Goal: Learn about a topic

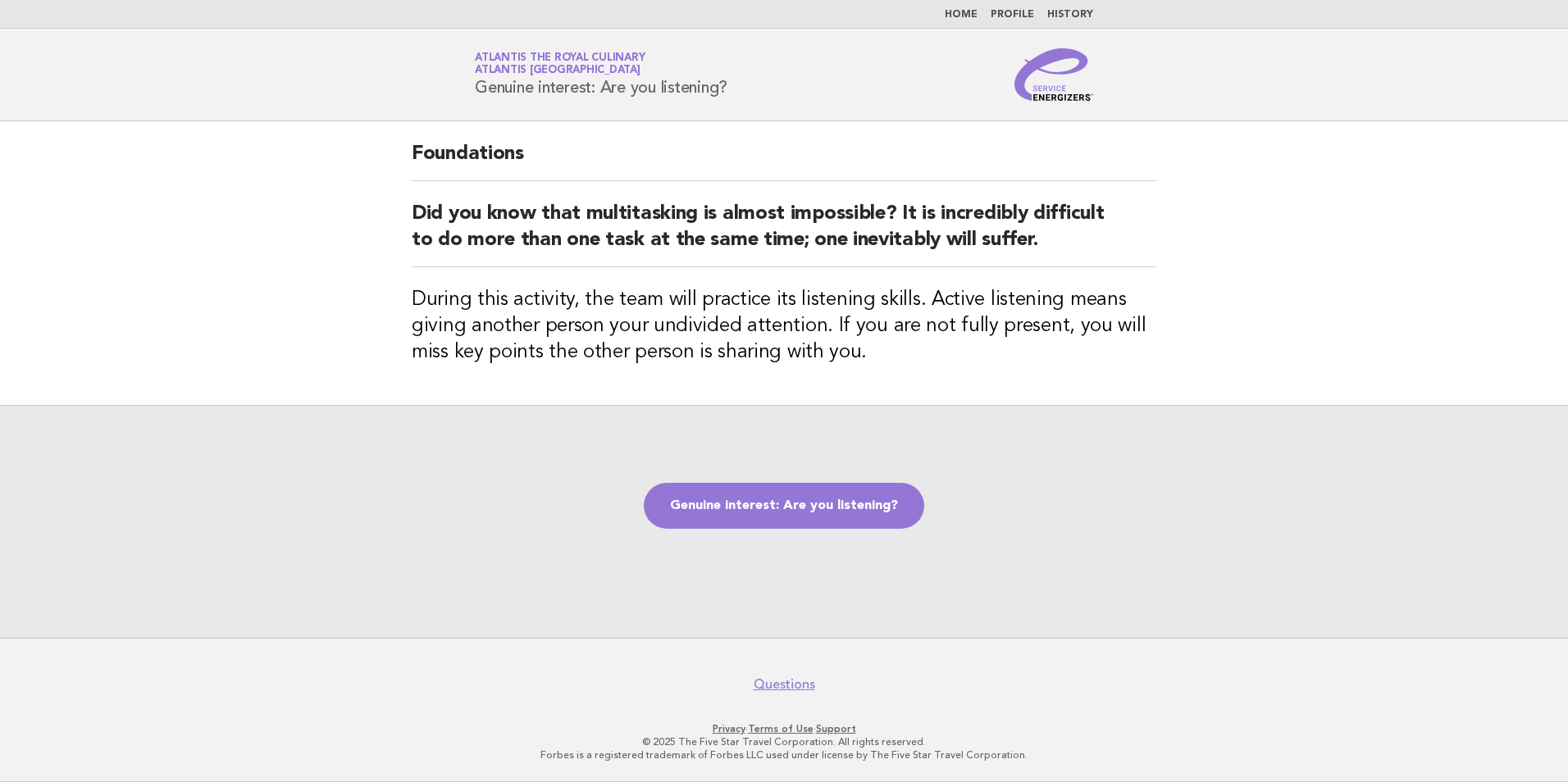
click at [828, 502] on link "Genuine interest: Are you listening?" at bounding box center [784, 506] width 280 height 45
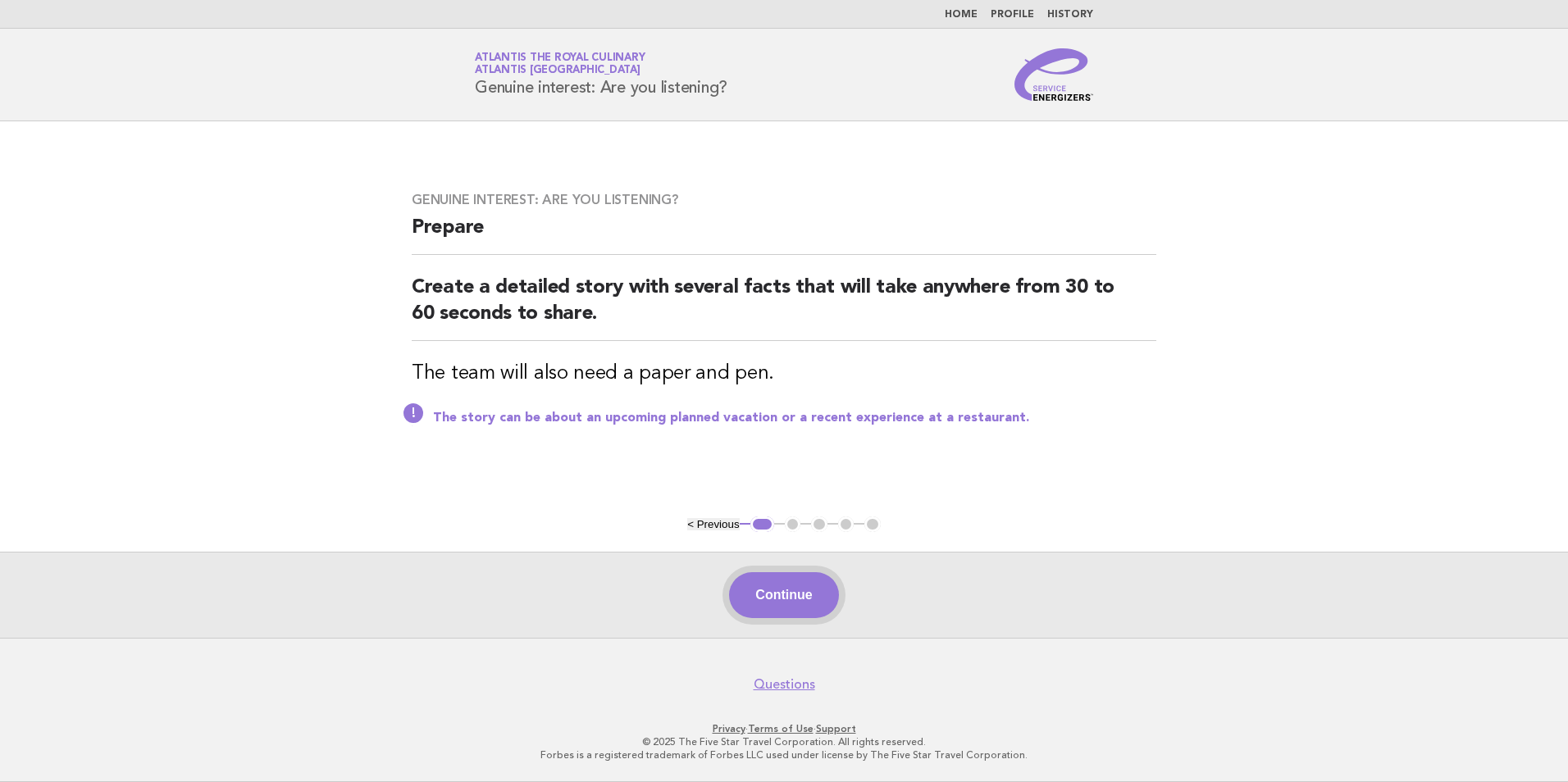
click at [769, 601] on button "Continue" at bounding box center [783, 595] width 109 height 45
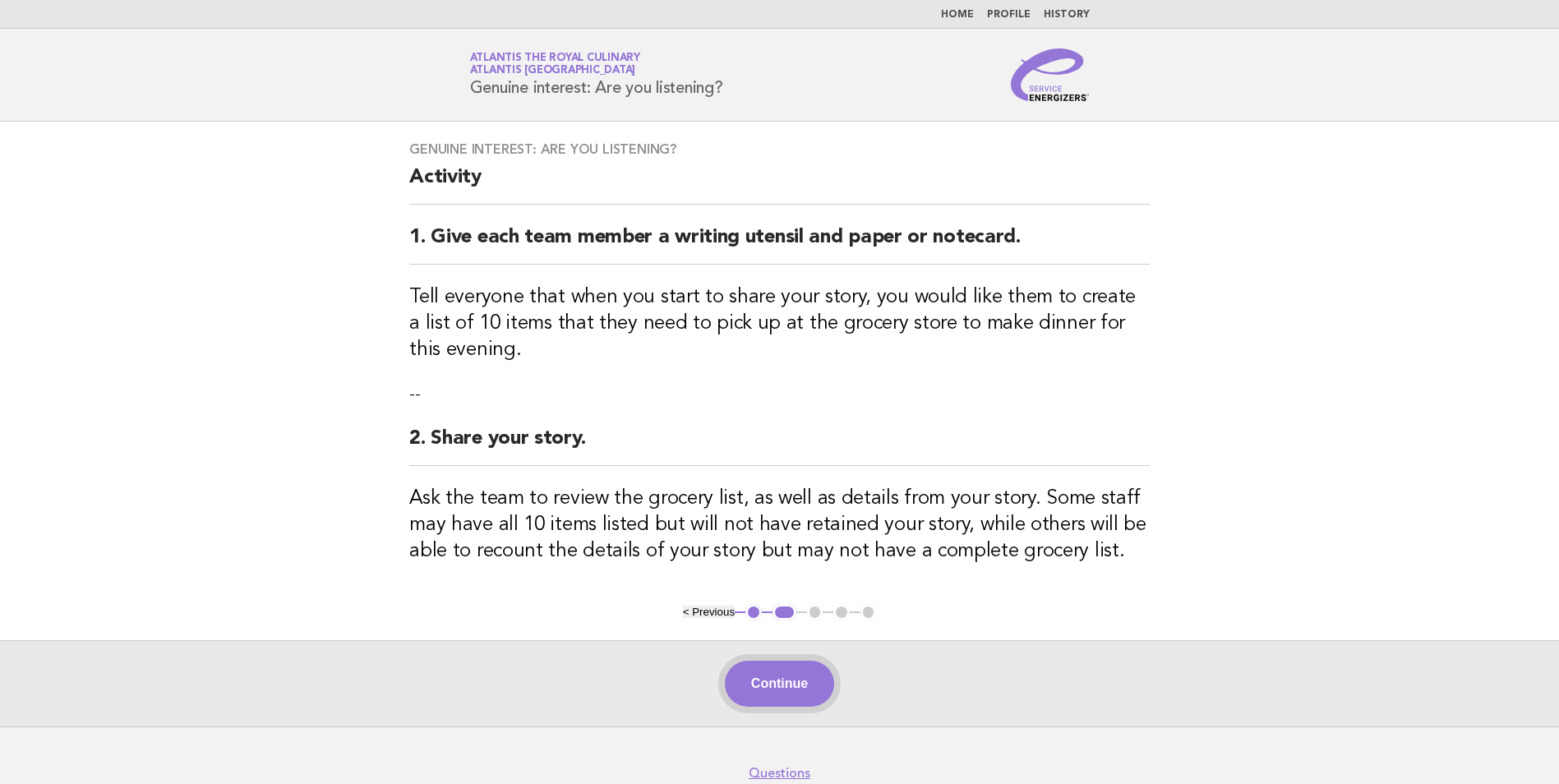
click at [807, 673] on button "Continue" at bounding box center [780, 684] width 109 height 46
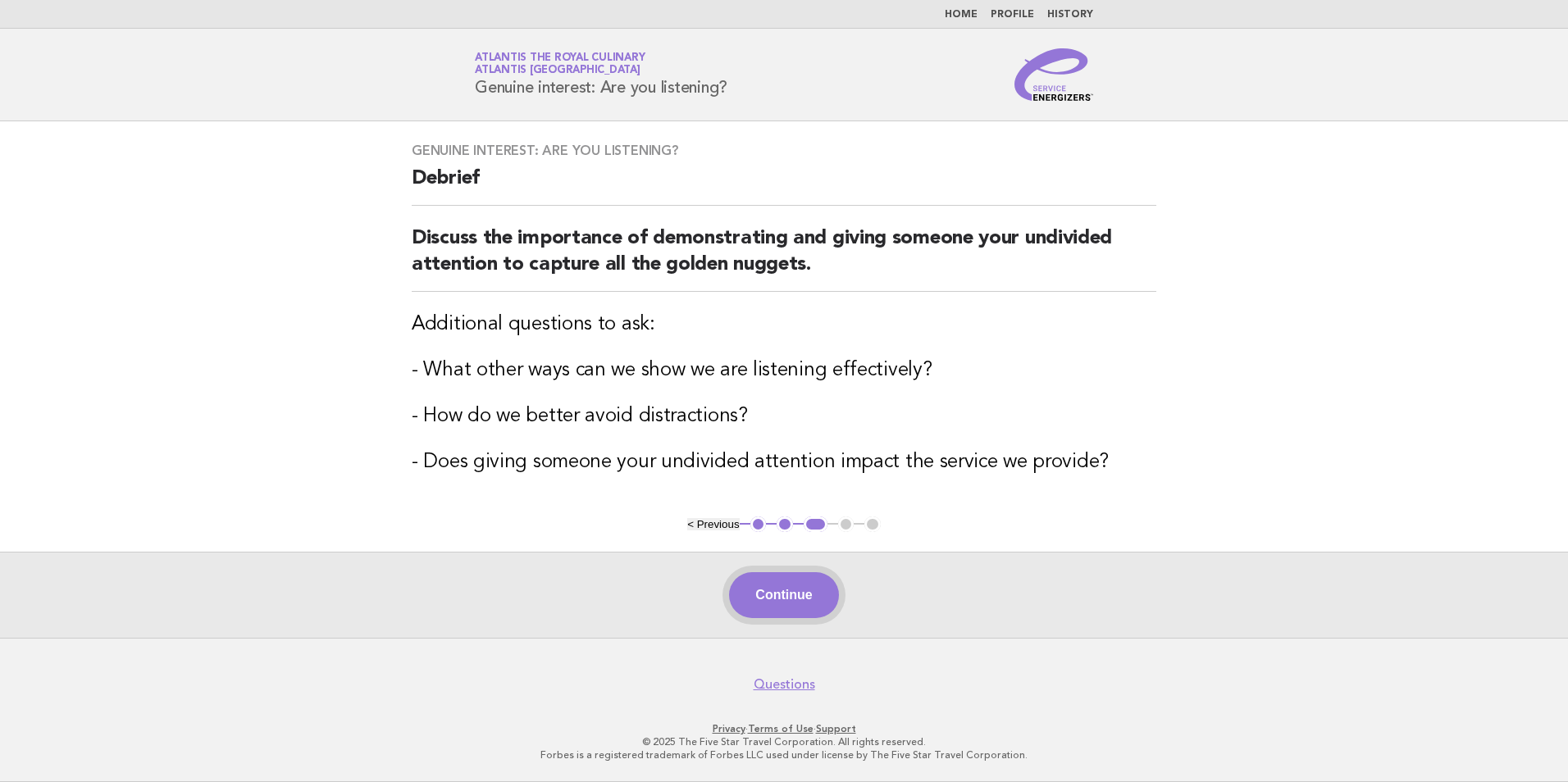
click at [810, 578] on button "Continue" at bounding box center [783, 595] width 109 height 45
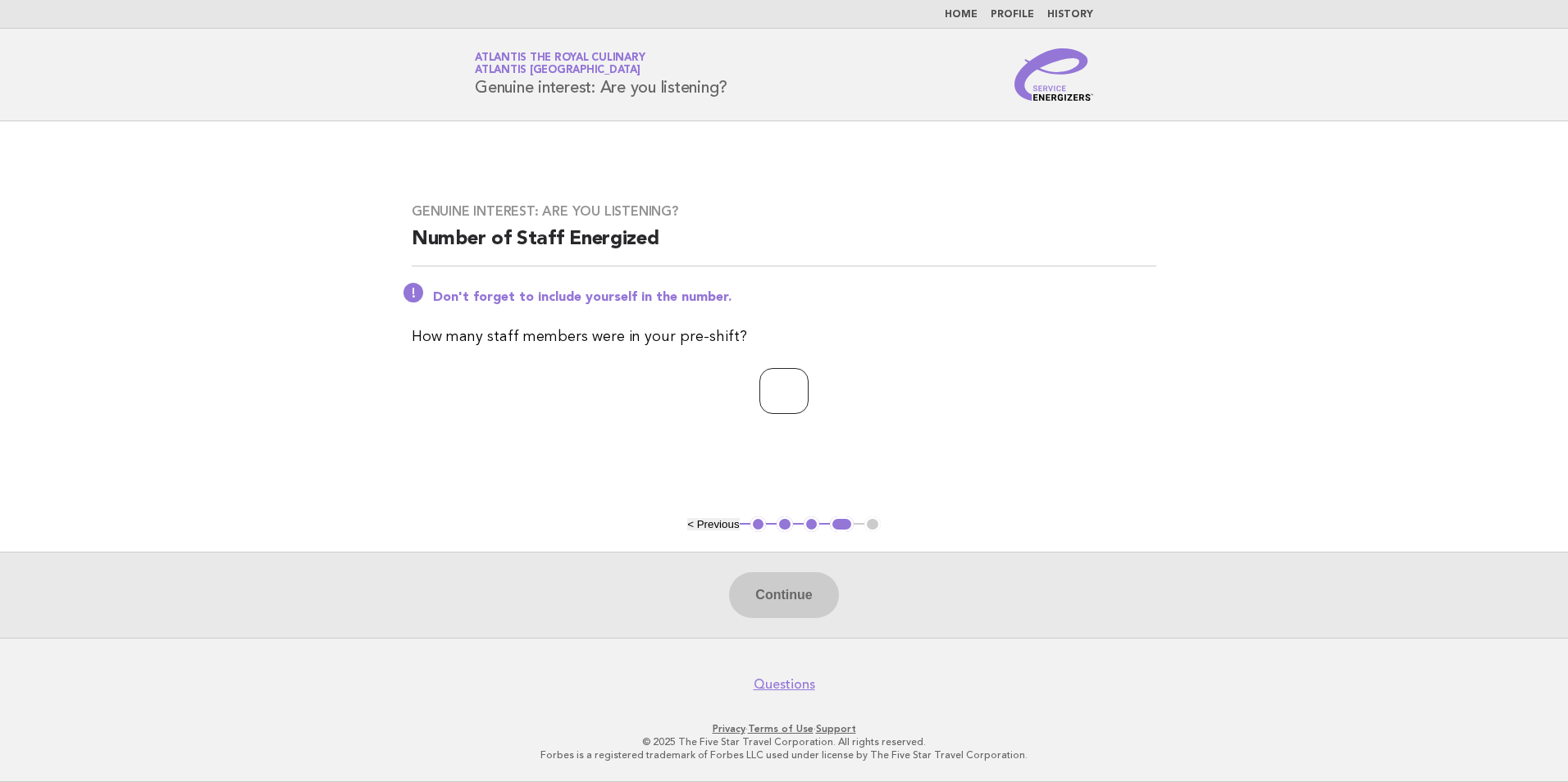
click at [809, 387] on input "number" at bounding box center [784, 391] width 49 height 45
type input "**"
click at [791, 604] on button "Continue" at bounding box center [783, 595] width 109 height 45
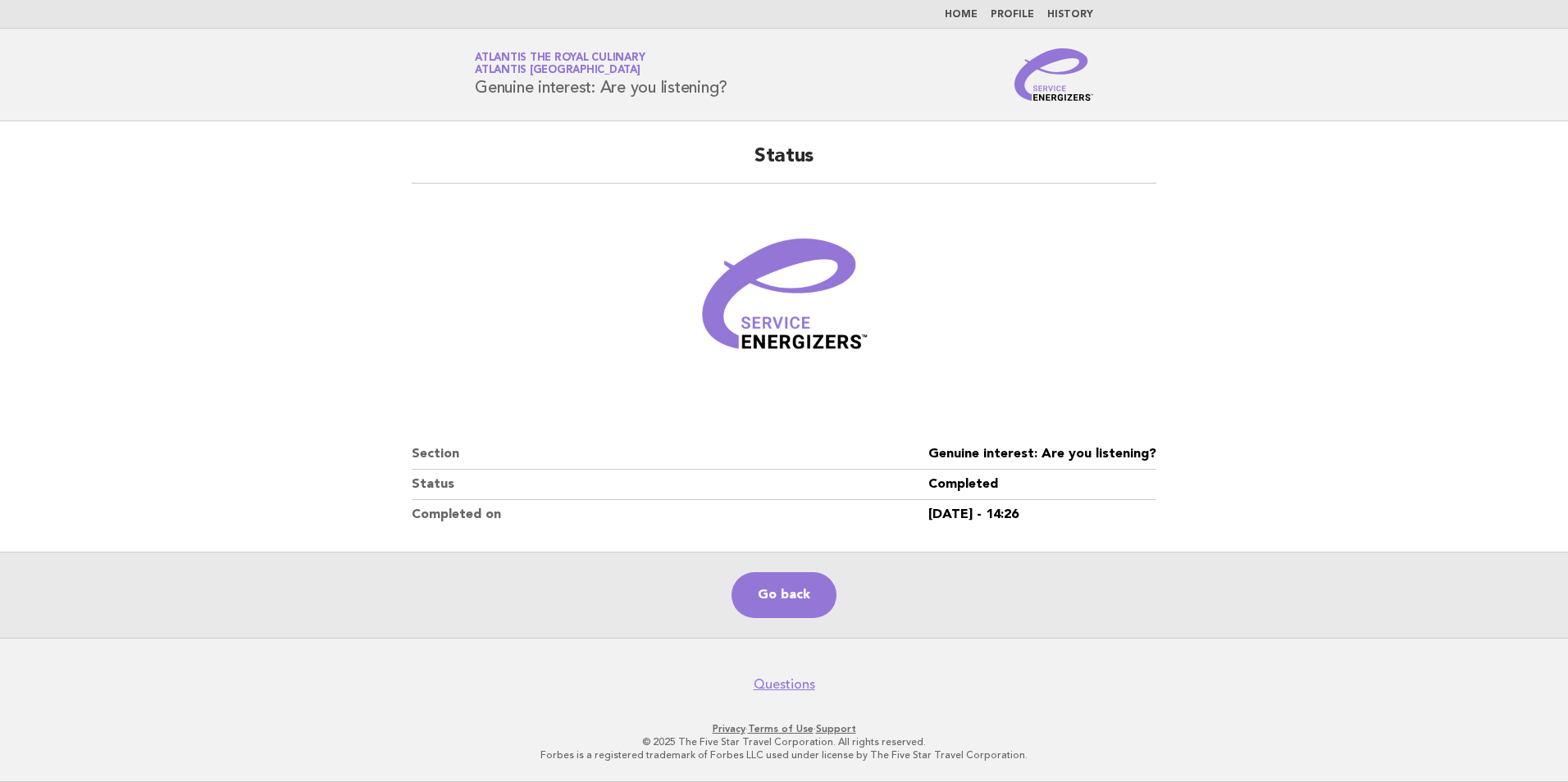
drag, startPoint x: 799, startPoint y: 587, endPoint x: 799, endPoint y: 559, distance: 28.0
click at [799, 587] on link "Go back" at bounding box center [783, 595] width 105 height 45
